Goal: Transaction & Acquisition: Book appointment/travel/reservation

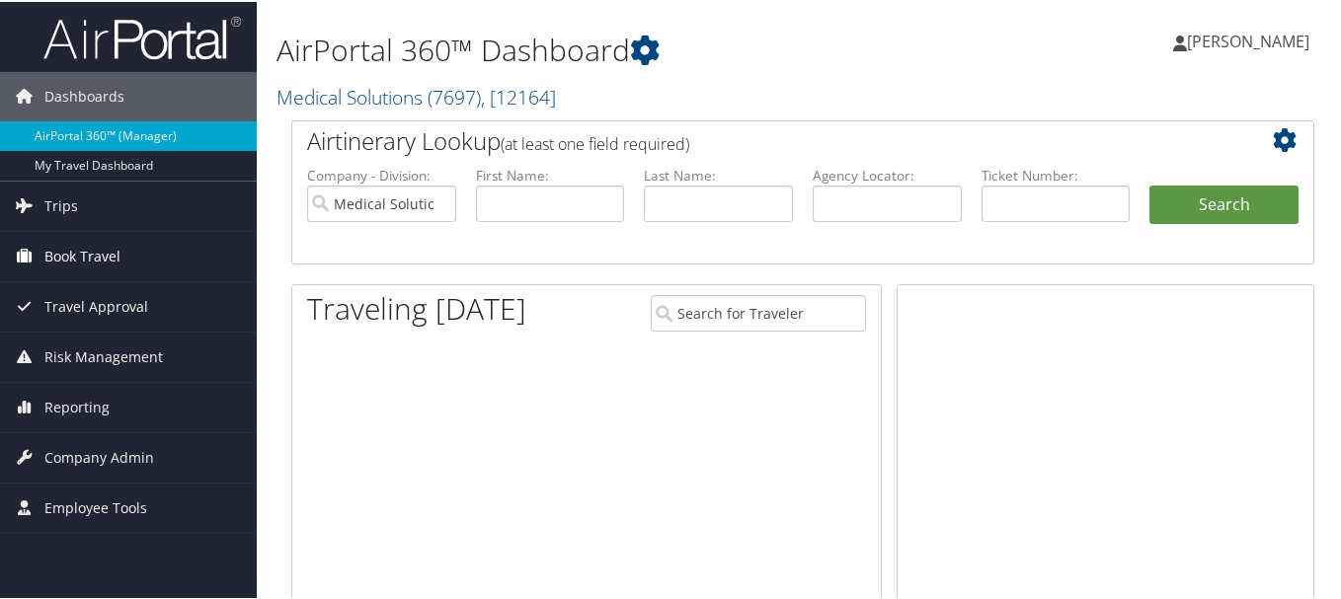
click at [81, 253] on span "Book Travel" at bounding box center [82, 254] width 76 height 49
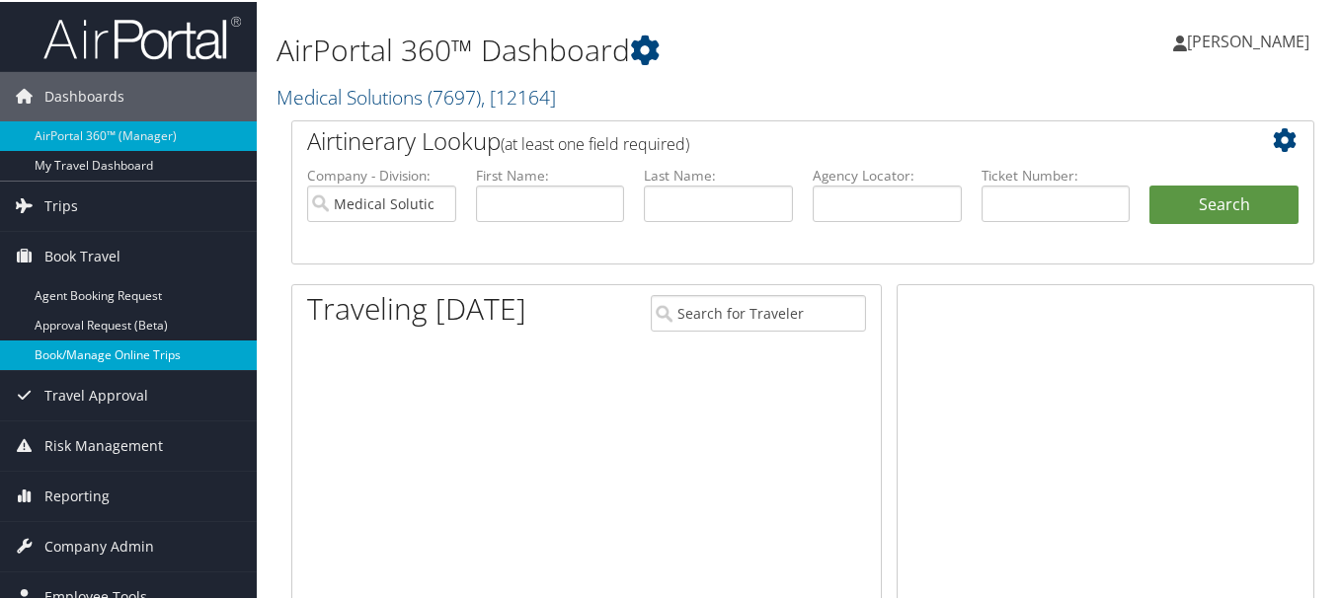
click at [78, 351] on link "Book/Manage Online Trips" at bounding box center [128, 354] width 257 height 30
